Goal: Check status: Check status

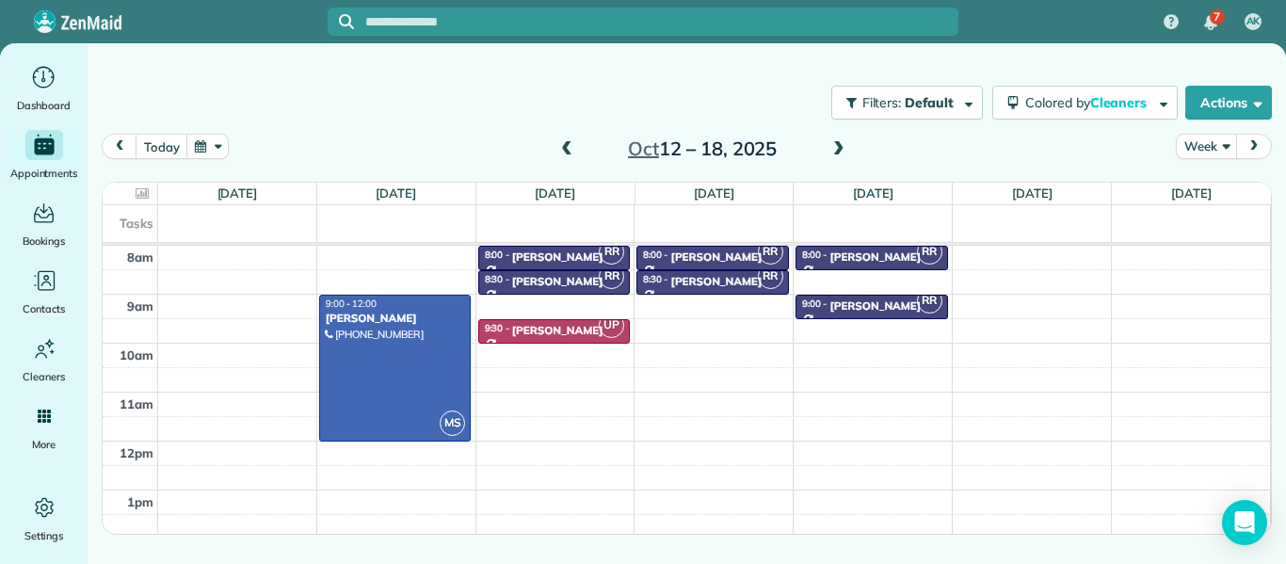
click at [836, 149] on span at bounding box center [838, 149] width 21 height 17
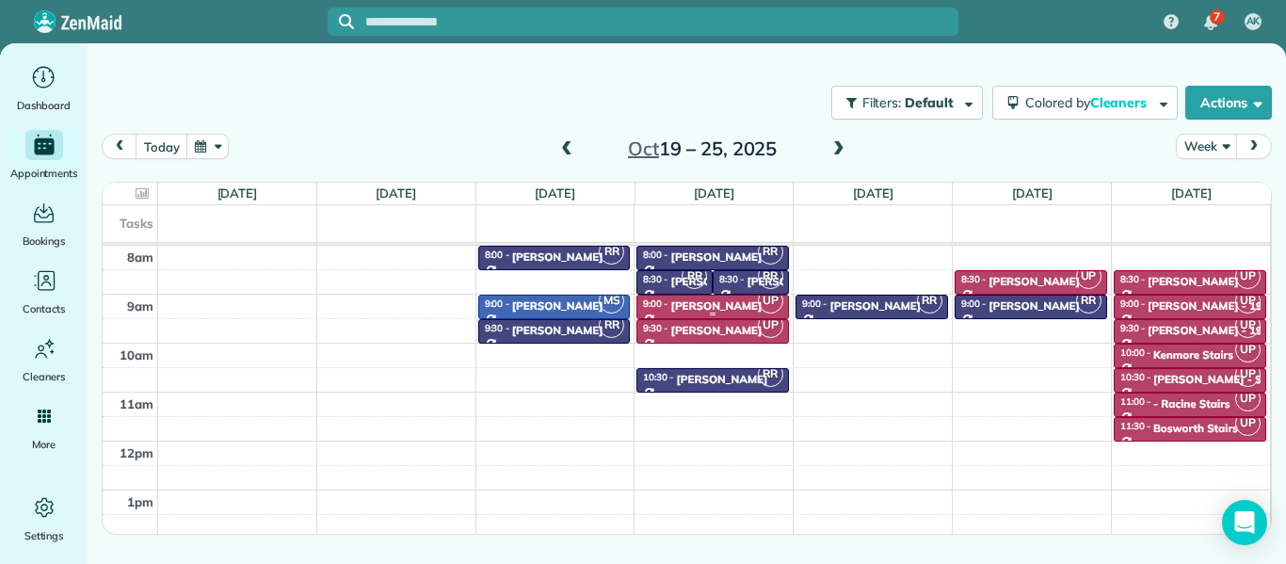
click at [719, 302] on div "[PERSON_NAME]" at bounding box center [716, 305] width 91 height 13
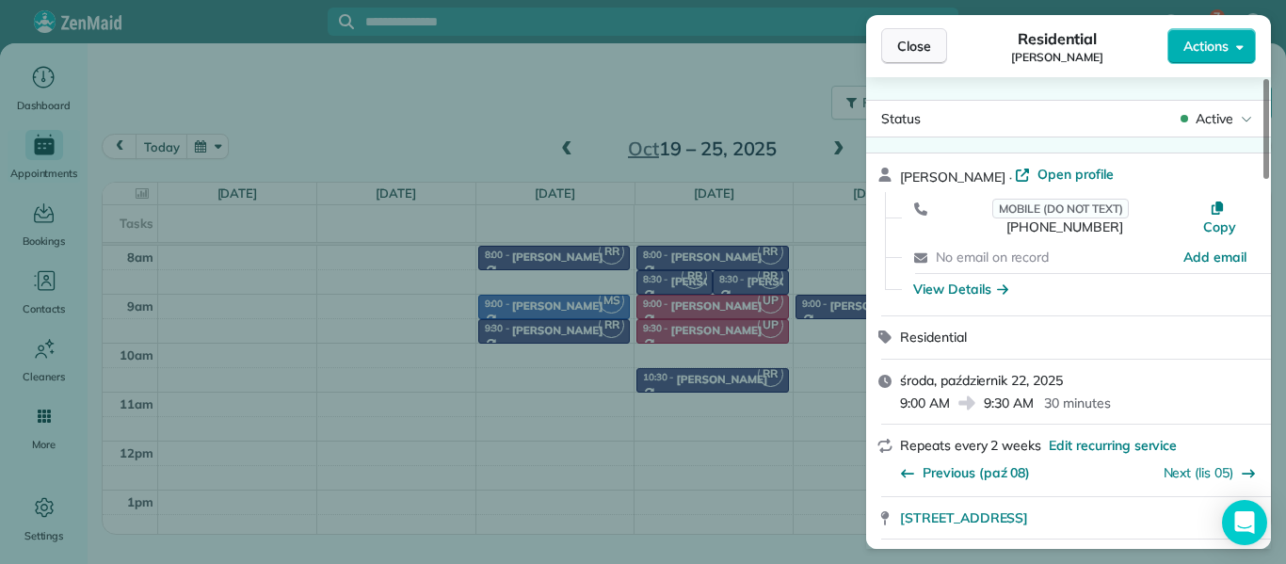
click at [907, 49] on span "Close" at bounding box center [914, 46] width 34 height 19
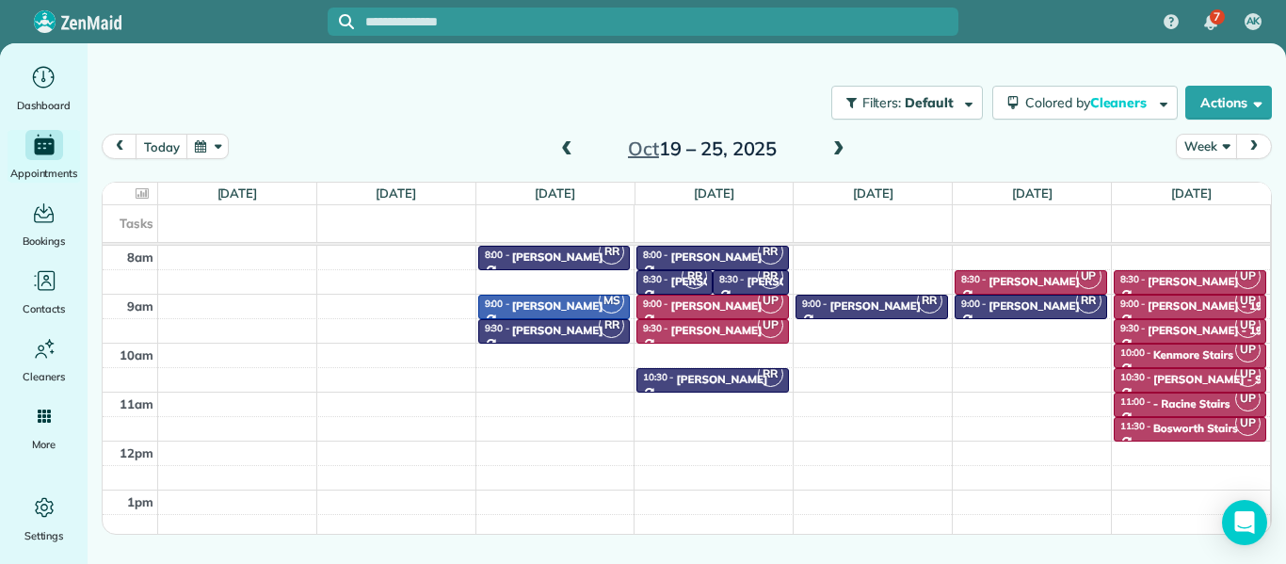
click at [834, 150] on span at bounding box center [838, 149] width 21 height 17
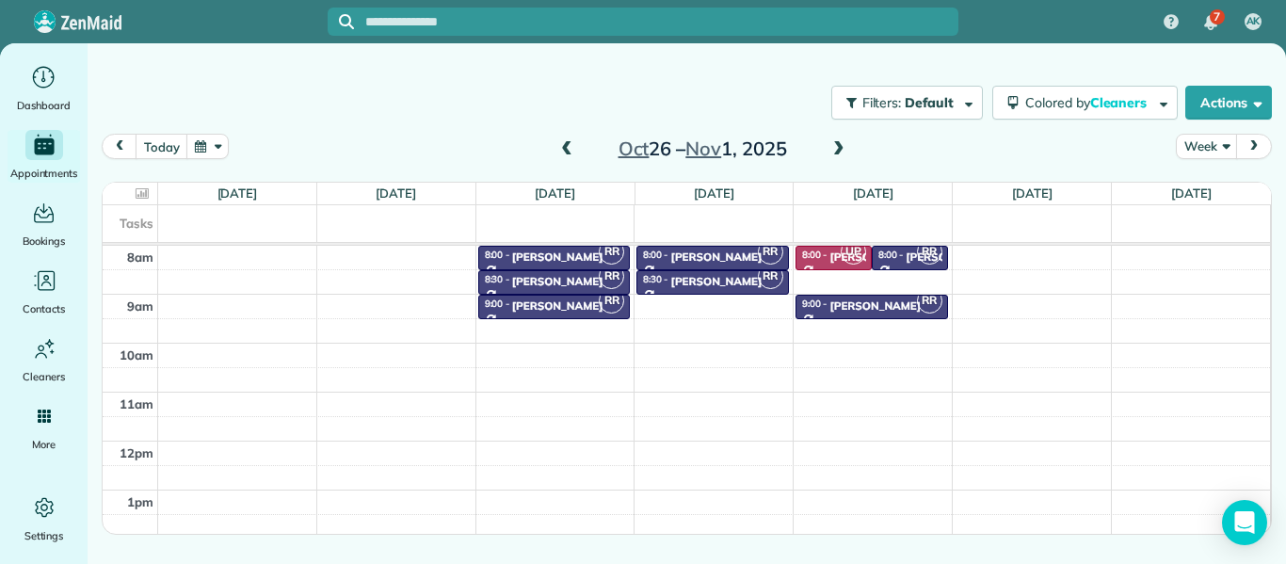
click at [834, 150] on span at bounding box center [838, 149] width 21 height 17
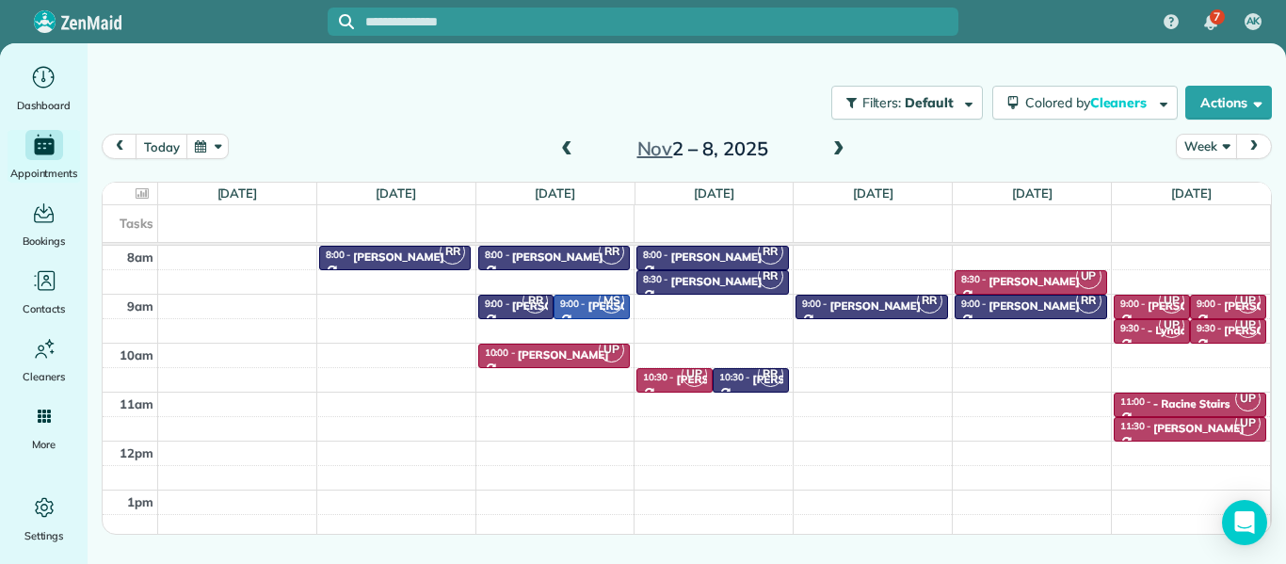
click at [571, 155] on span at bounding box center [566, 149] width 21 height 17
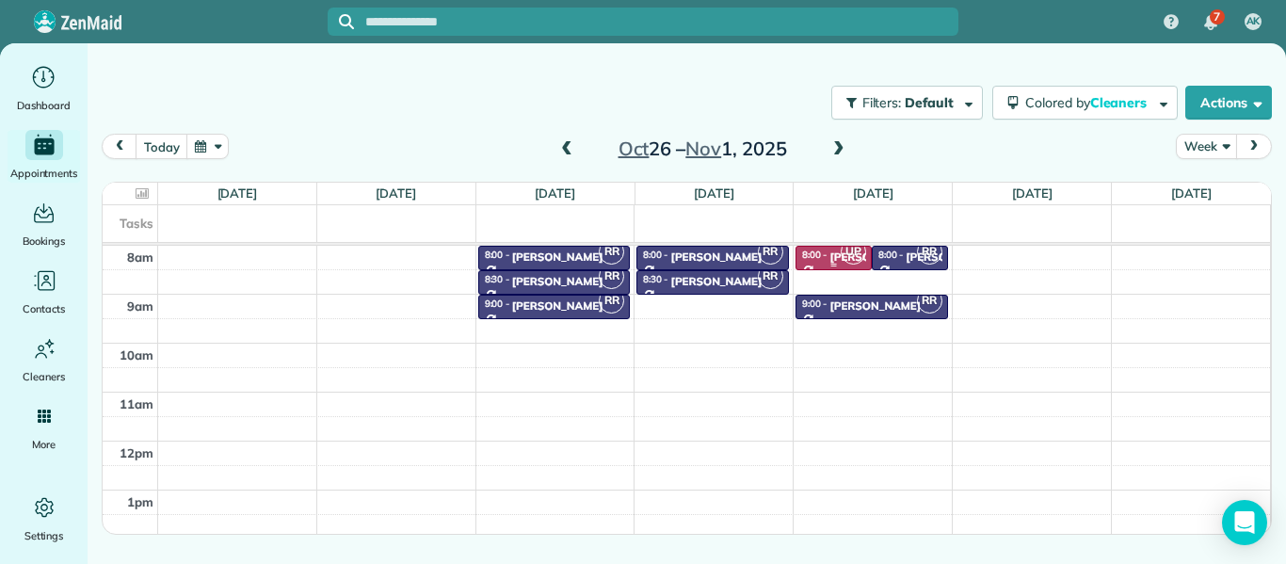
click at [818, 260] on div "8:00 - 8:30" at bounding box center [815, 255] width 28 height 12
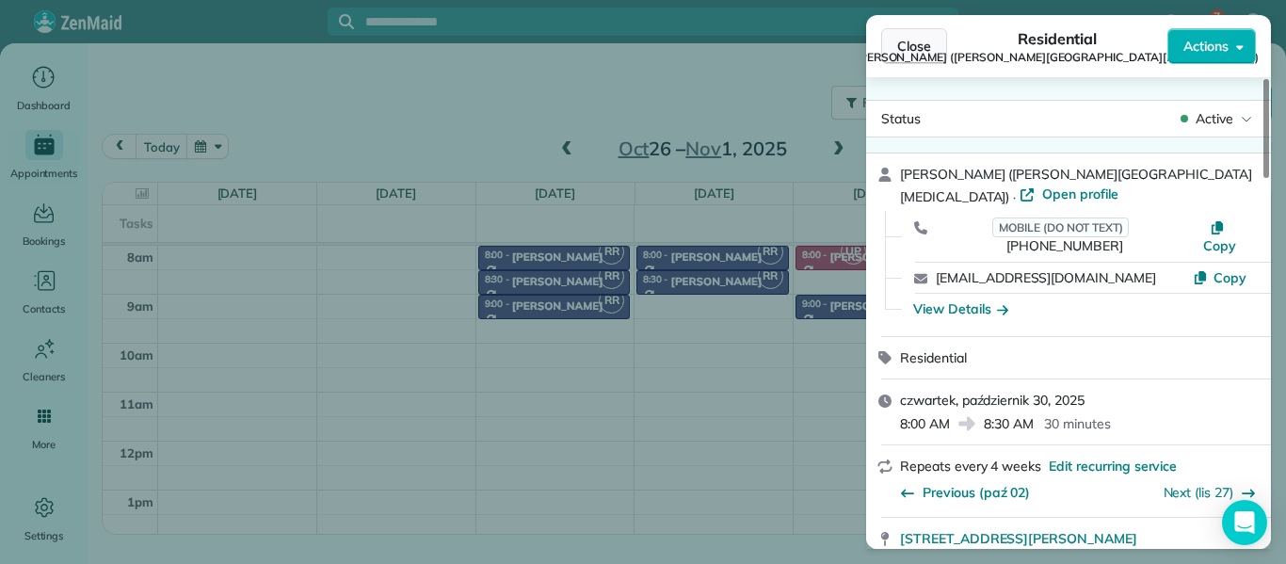
click at [907, 43] on span "Close" at bounding box center [914, 46] width 34 height 19
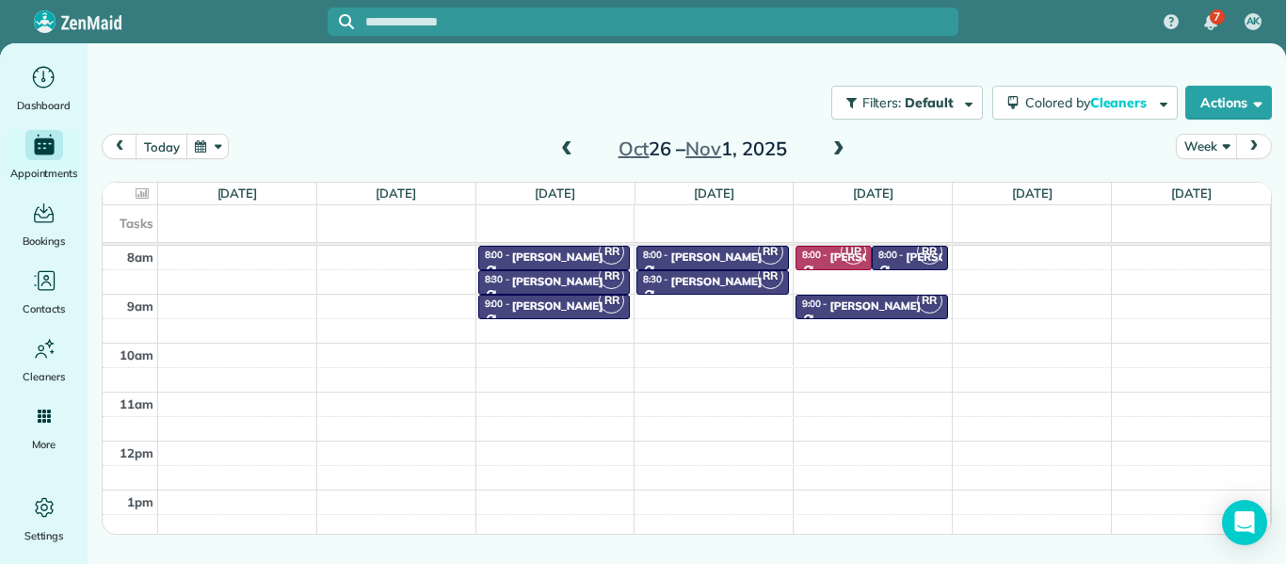
click at [838, 148] on span at bounding box center [838, 149] width 21 height 17
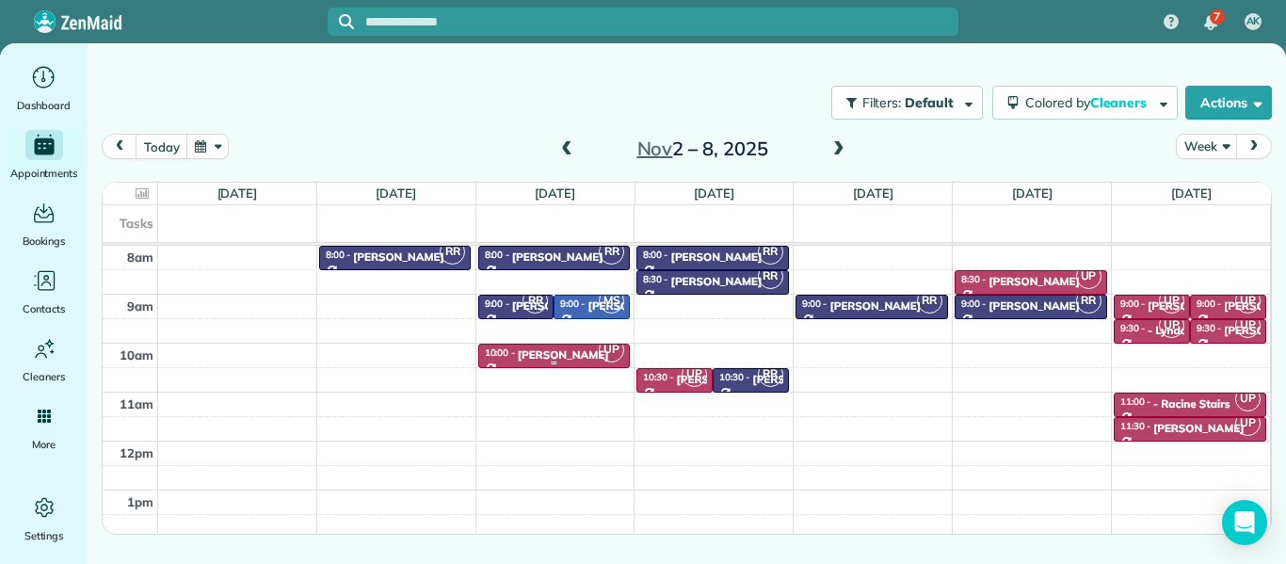
click at [560, 355] on div "[PERSON_NAME]" at bounding box center [563, 354] width 91 height 13
